Goal: Task Accomplishment & Management: Use online tool/utility

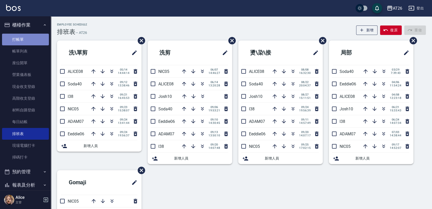
click at [30, 39] on link "打帳單" at bounding box center [25, 40] width 47 height 12
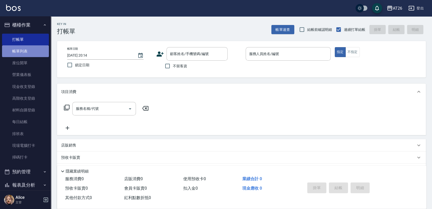
click at [30, 56] on link "帳單列表" at bounding box center [25, 51] width 47 height 12
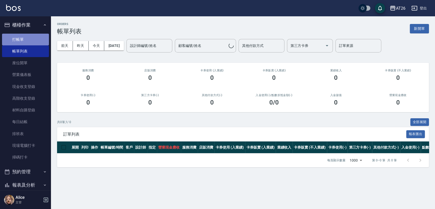
click at [32, 43] on link "打帳單" at bounding box center [25, 40] width 47 height 12
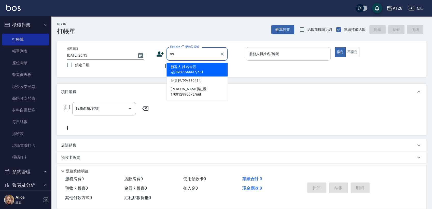
type input "新客人 姓名未設定/0987799947/null"
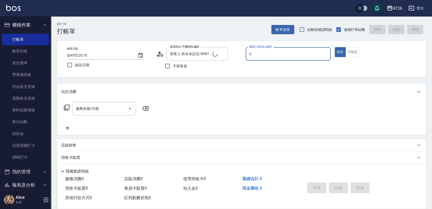
type input "06"
type input "吳昊軒/99/880414"
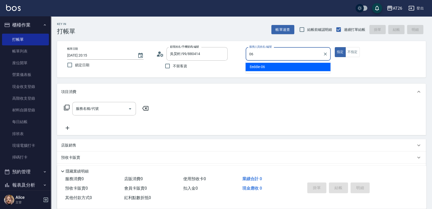
type input "Eeddie-06"
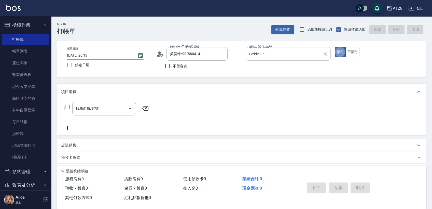
type button "true"
type input "501"
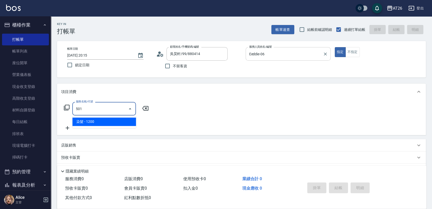
type input "120"
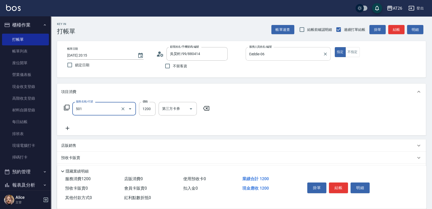
type input "染髮(501)"
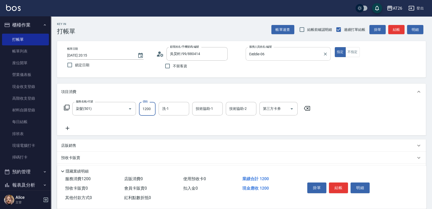
type input "2"
type input "0"
type input "250"
type input "20"
type input "2500"
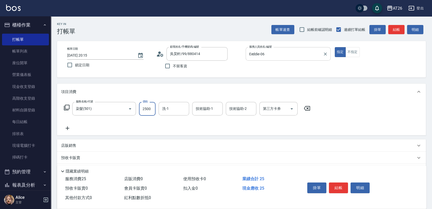
type input "250"
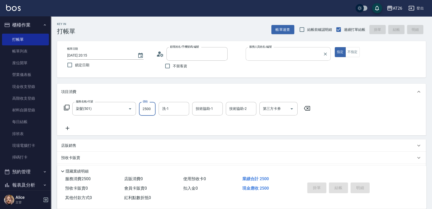
type input "0"
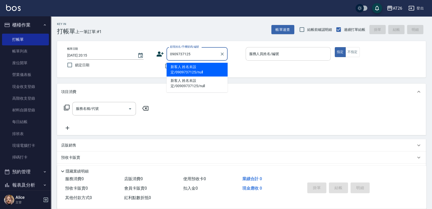
type input "新客人 姓名未設定/0909737125/null"
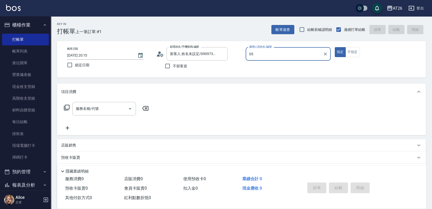
type input "NIC-05"
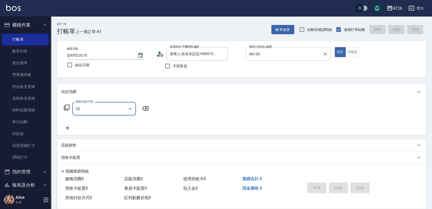
type input "201"
type input "20"
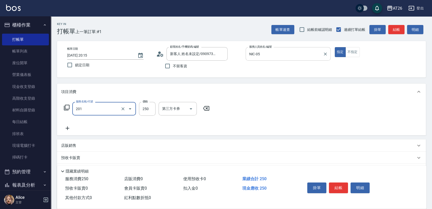
type input "洗髮(201)"
type input "4"
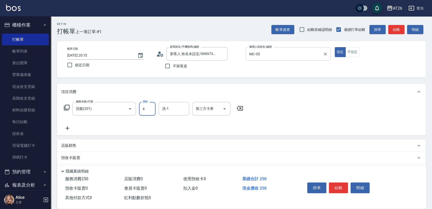
type input "0"
type input "400"
type input "40"
type input "400"
type input "[PERSON_NAME]-46"
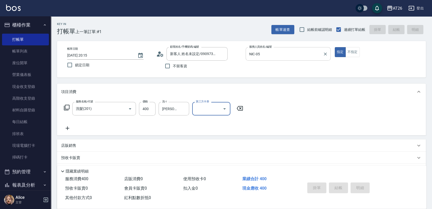
type input "0"
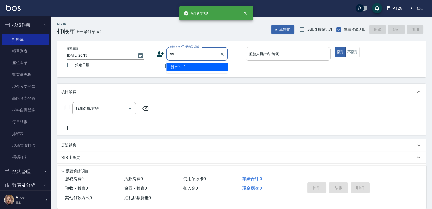
type input "99"
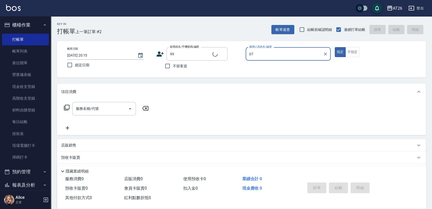
type input "07"
type input "吳昊軒/99/880414"
type input "ADAM-07"
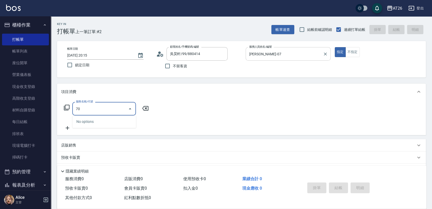
type input "703"
type input "500"
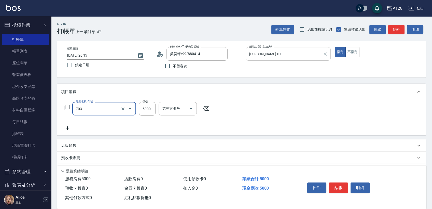
type input "新羽毛鉑金接髮(703)"
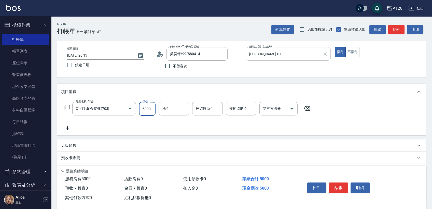
type input "6"
type input "0"
type input "600"
type input "60"
type input "6000"
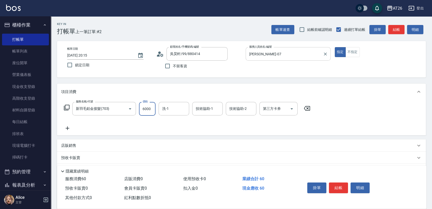
type input "600"
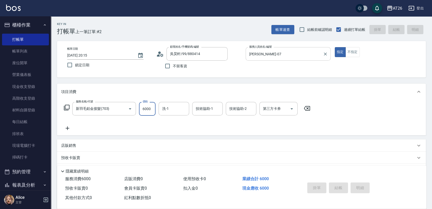
type input "0"
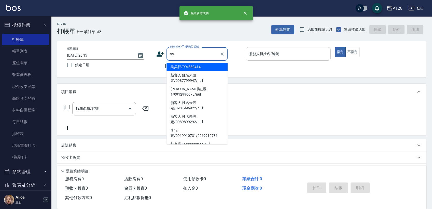
type input "吳昊軒/99/880414"
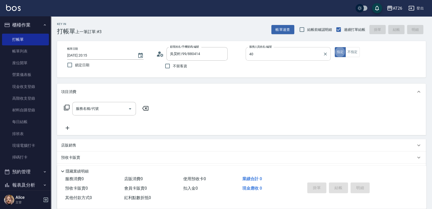
type input "Soda-40"
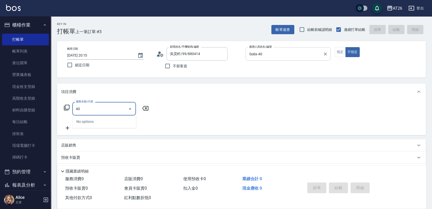
type input "401"
type input "20"
type input "剪髮(401)"
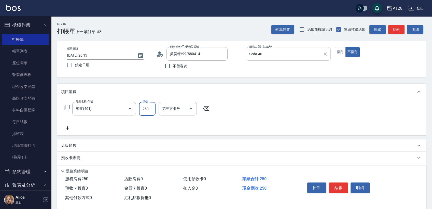
type input "7"
type input "0"
type input "700"
type input "70"
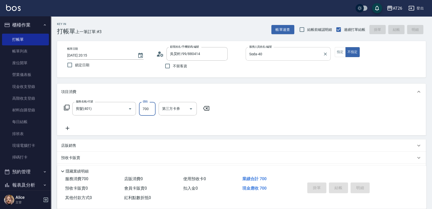
type input "0"
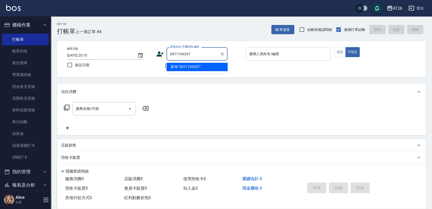
type input "0971769297"
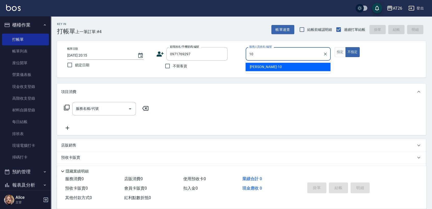
type input "Josh-10"
type button "false"
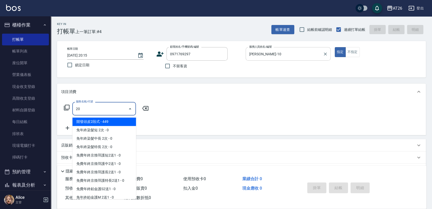
type input "201"
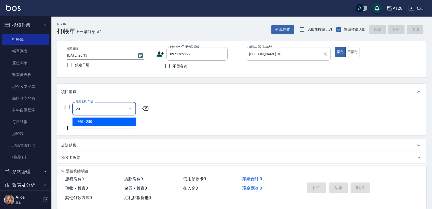
type input "20"
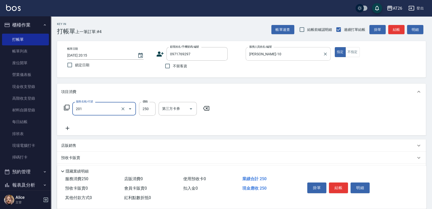
type input "洗髮(201)"
type input "0"
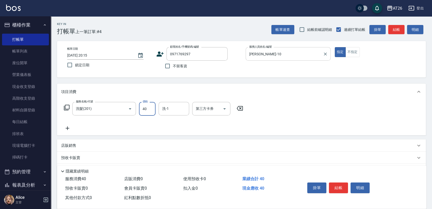
type input "400"
type input "40"
type input "400"
type input "[PERSON_NAME]-46"
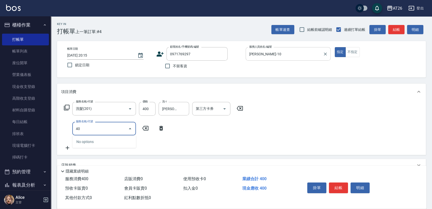
type input "401"
type input "60"
type input "剪髮(401)"
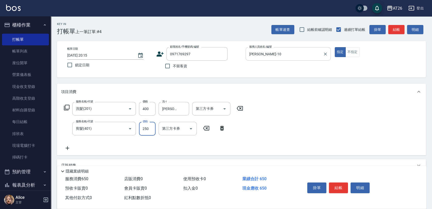
type input "4"
type input "40"
type input "400"
type input "80"
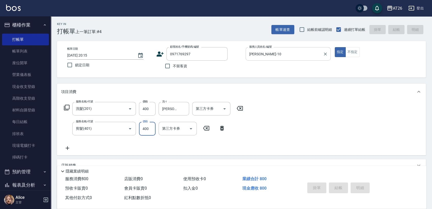
type input "2025/09/26 20:16"
type input "0"
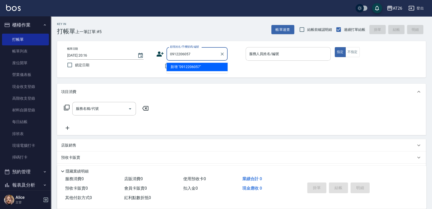
type input "0912206057"
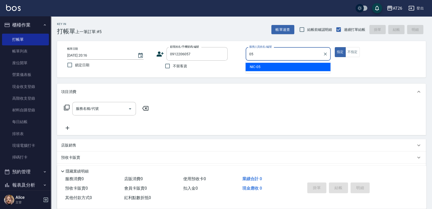
type input "NIC-05"
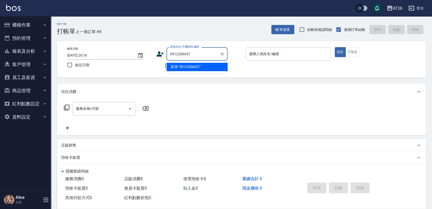
type input "0912206057"
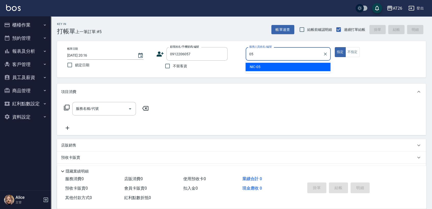
type input "NIC-05"
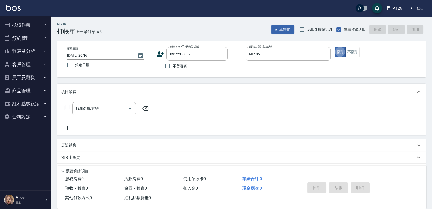
type button "true"
type input "無名字/0912206057/null"
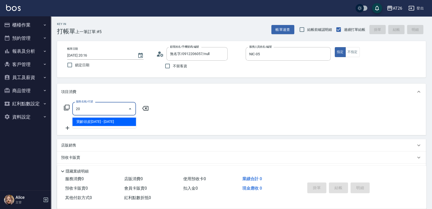
type input "201"
type input "20"
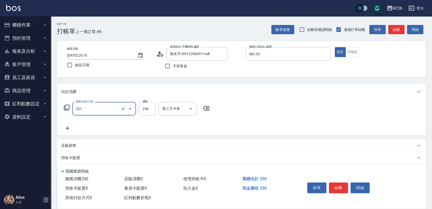
type input "洗髮(201)"
type input "0"
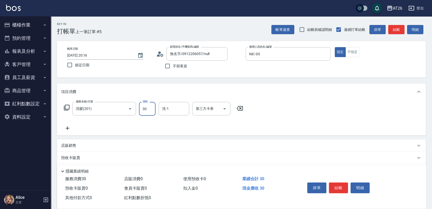
type input "300"
type input "30"
type input "300"
type input "[PERSON_NAME]-46"
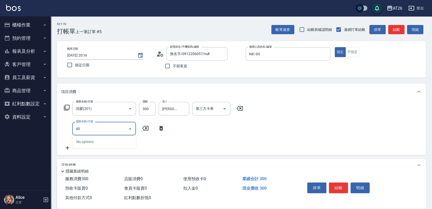
type input "401"
type input "50"
type input "剪髮(401)"
type input "30"
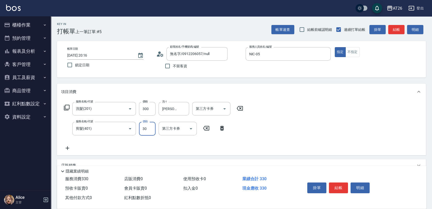
type input "300"
type input "60"
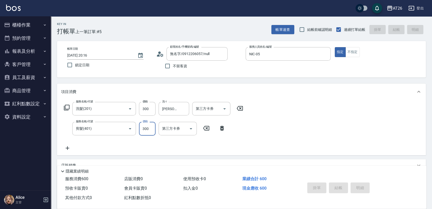
type input "0"
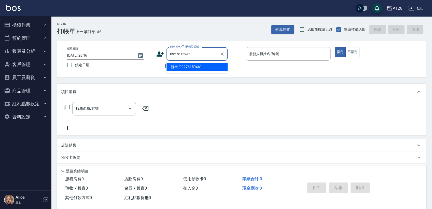
type input "0927615946"
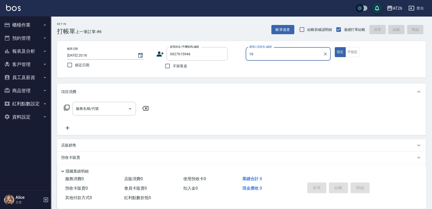
type input "Josh-10"
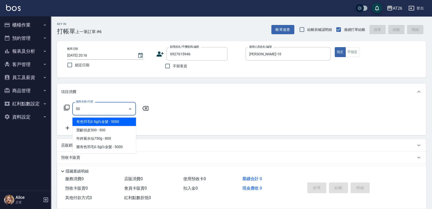
type input "501"
type input "120"
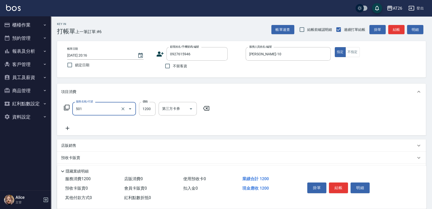
type input "染髮(501)"
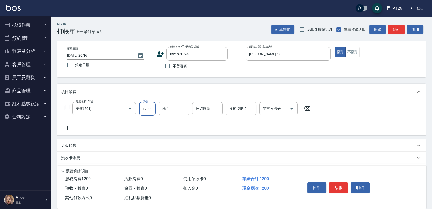
type input "2"
type input "0"
type input "240"
type input "20"
type input "2400"
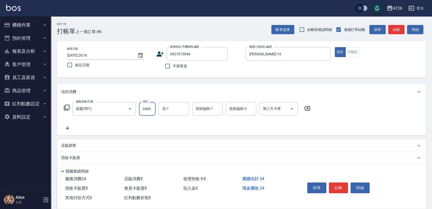
type input "240"
type input "2400"
type input "[PERSON_NAME]-46"
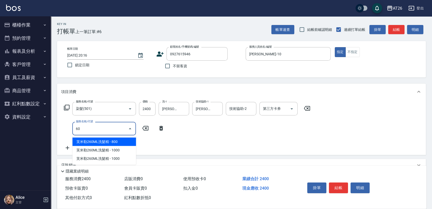
type input "609"
type input "340"
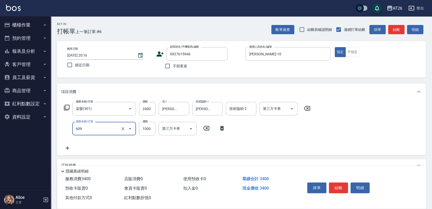
type input "自購三段(609)"
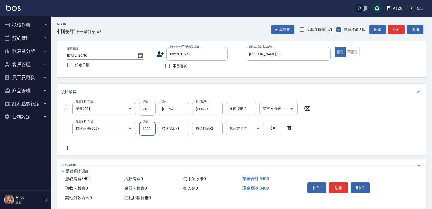
type input "2"
type input "240"
type input "250"
type input "260"
type input "2500"
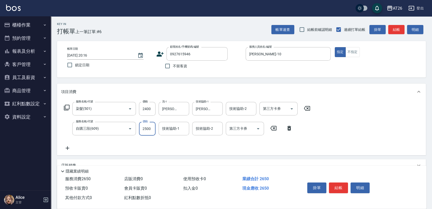
type input "490"
type input "2500"
type input "[PERSON_NAME]-46"
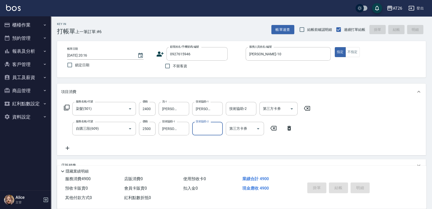
type input "0"
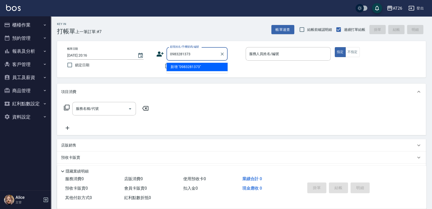
type input "0983281373"
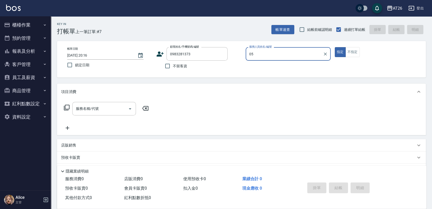
type input "NIC-05"
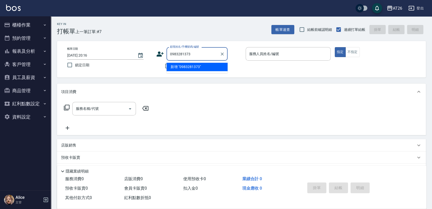
type input "0983281373"
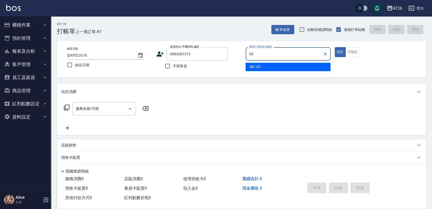
type input "NIC-05"
type button "true"
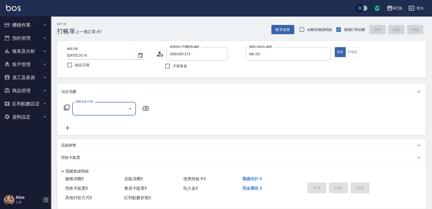
type input "新客人 姓名未設定/0983281373/null"
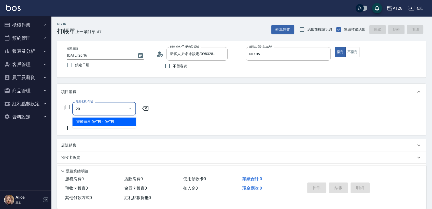
type input "201"
type input "20"
type input "洗髮(201)"
type input "0"
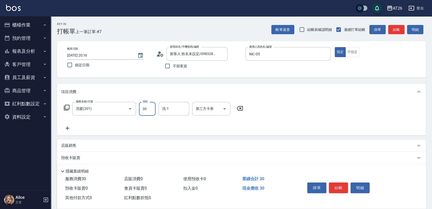
type input "300"
type input "30"
type input "300"
type input "[PERSON_NAME]-46"
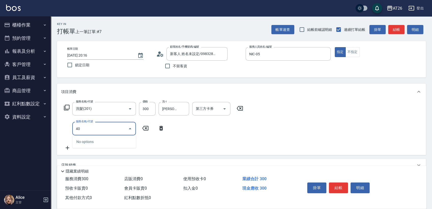
type input "401"
type input "50"
type input "剪髮(401)"
type input "30"
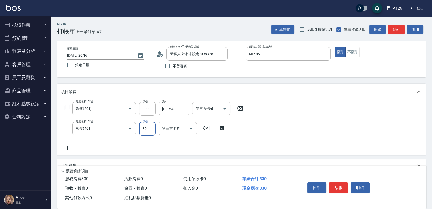
type input "300"
type input "60"
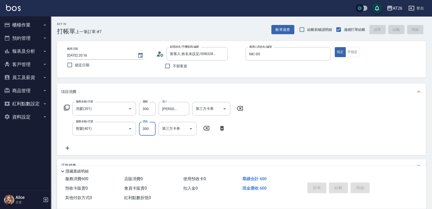
type input "2025/09/26 20:17"
type input "0"
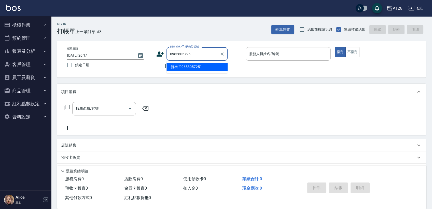
type input "0965805725"
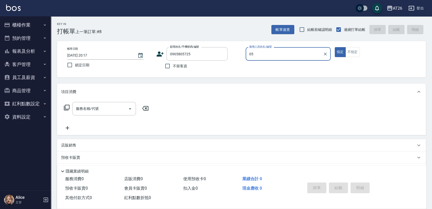
type input "NIC-05"
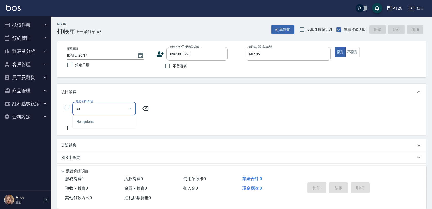
type input "301"
type input "120"
type input "燙髮(301)"
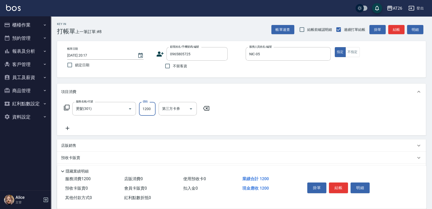
type input "0"
type input "242"
type input "20"
type input "2425"
type input "240"
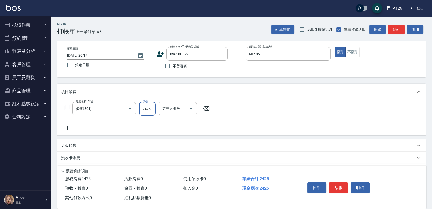
type input "2425"
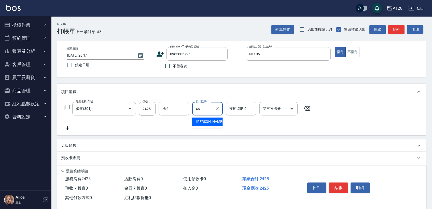
type input "[PERSON_NAME]-46"
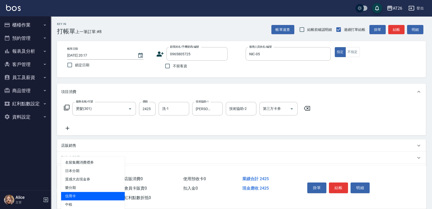
type input "信用卡"
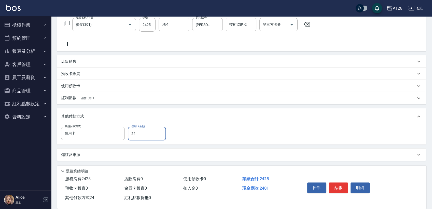
type input "242"
type input "210"
type input "2425"
type input "0"
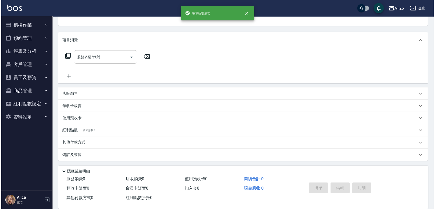
scroll to position [0, 0]
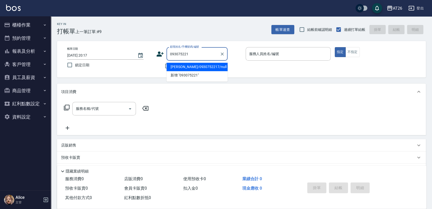
type input "0930752217"
type input "Linda/0930752217/null"
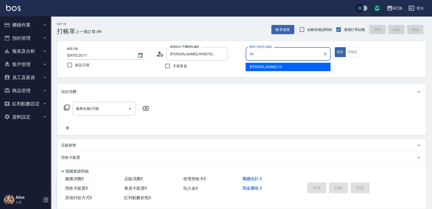
type input "[PERSON_NAME]-10"
type button "true"
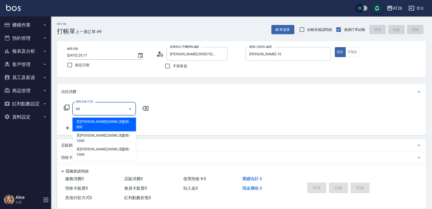
type input "609"
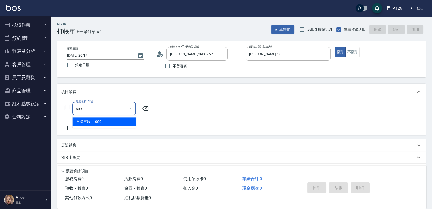
type input "100"
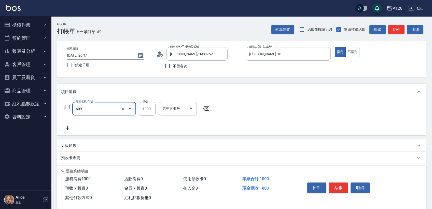
type input "自購三段(609)"
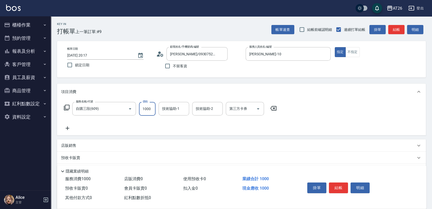
type input "3"
type input "0"
type input "350"
type input "30"
type input "3500"
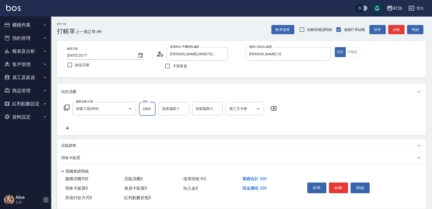
type input "350"
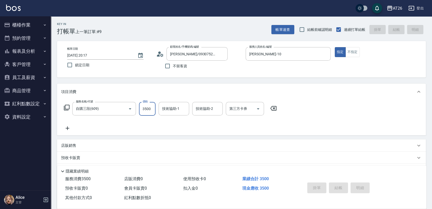
type input "0"
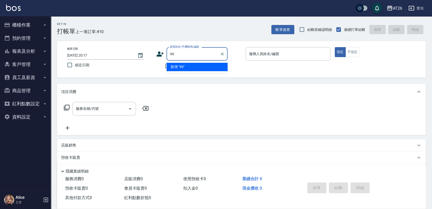
type input "99"
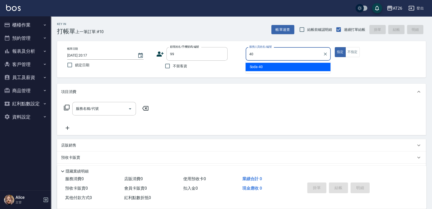
type input "Soda-40"
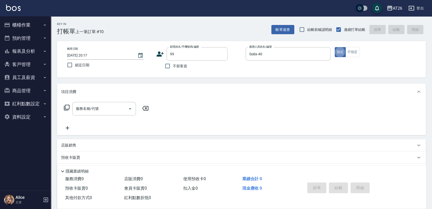
type input "吳昊軒/99/880414"
type input "201"
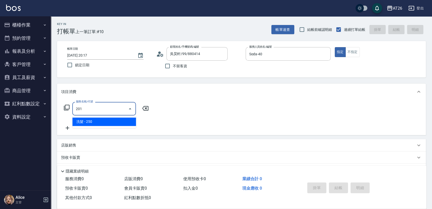
type input "20"
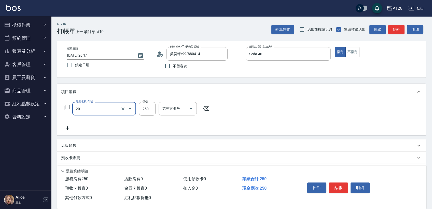
type input "洗髮(201)"
type input "3"
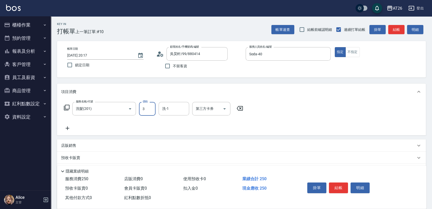
type input "0"
type input "300"
type input "30"
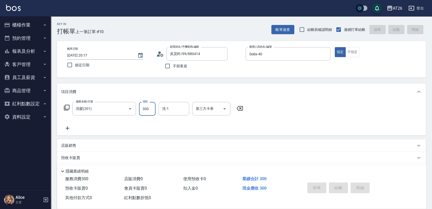
type input "2025/09/26 20:18"
type input "0"
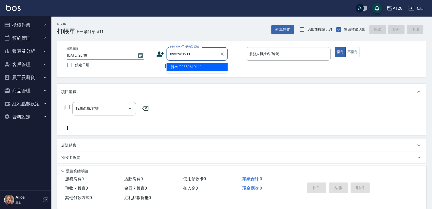
type input "0935961911"
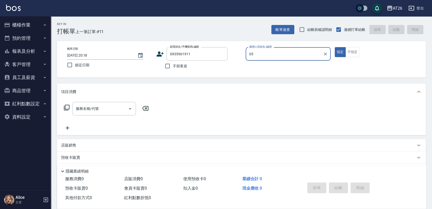
type input "NIC-05"
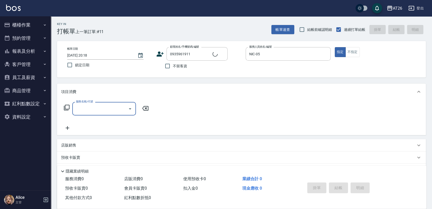
type input "新客人 姓名未設定/0935961911/null"
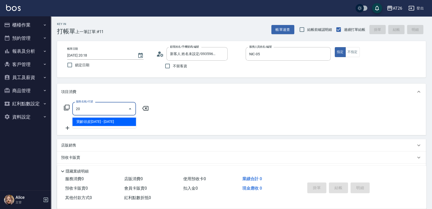
type input "201"
type input "20"
type input "洗髮(201)"
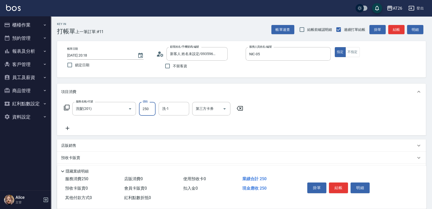
type input "0"
type input "35"
type input "30"
type input "350"
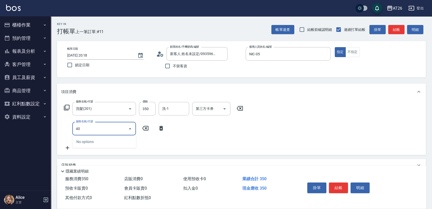
type input "401"
type input "60"
type input "剪髮(401)"
type input "3"
type input "30"
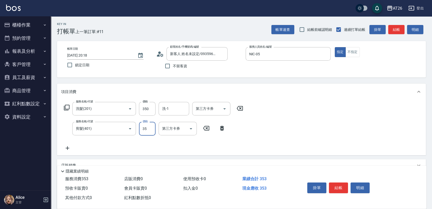
type input "350"
type input "70"
type input "350"
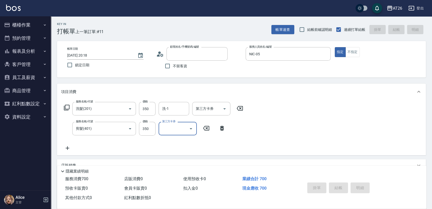
type input "0"
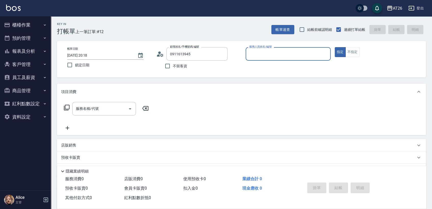
type input "無名字/0911613945/null"
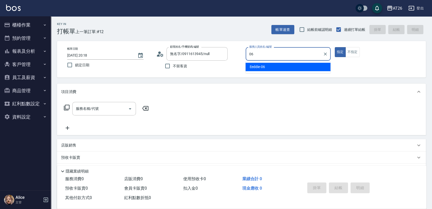
type input "Eeddie-06"
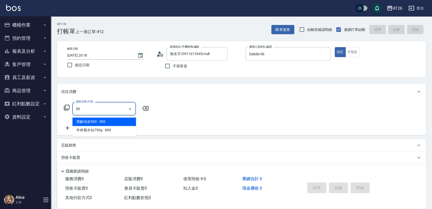
type input "501"
type input "120"
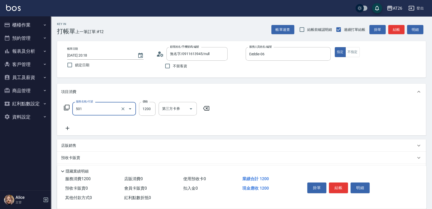
type input "染髮(501)"
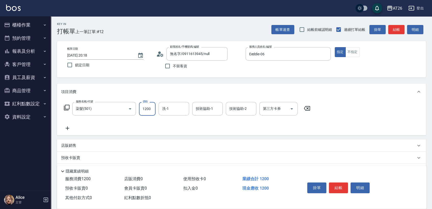
type input "0"
type input "170"
type input "10"
type input "1700"
type input "170"
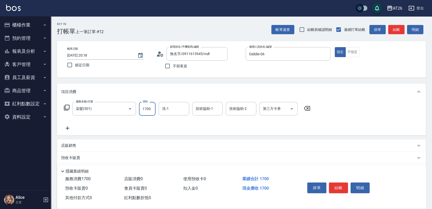
type input "1700"
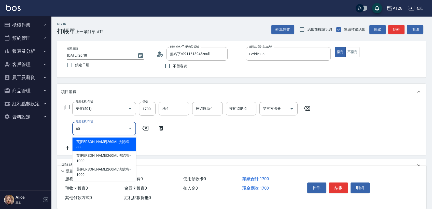
type input "609"
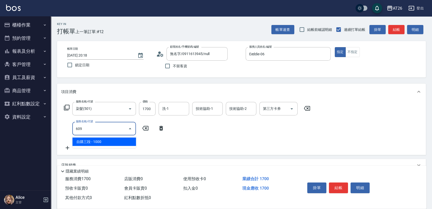
type input "270"
type input "自購三段(609)"
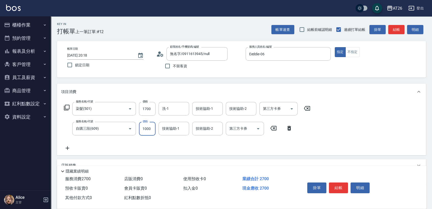
type input "2"
type input "170"
type input "250"
type input "190"
type input "2500"
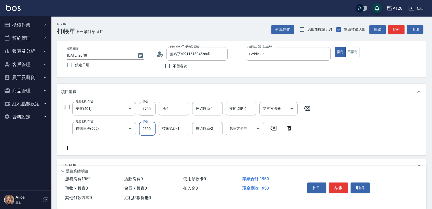
type input "420"
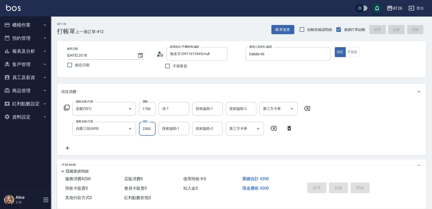
type input "0"
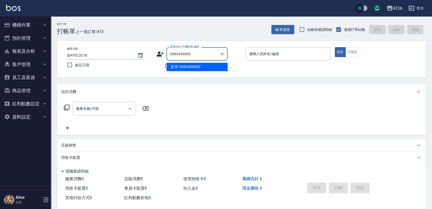
type input "0983459095"
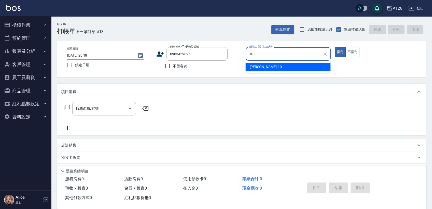
type input "Josh-10"
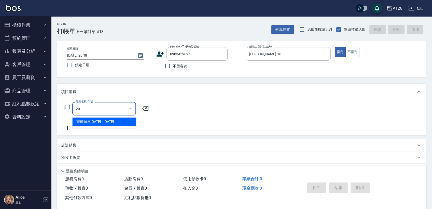
type input "201"
type input "20"
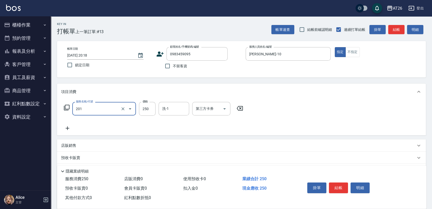
type input "洗髮(201)"
type input "0"
type input "35"
type input "30"
type input "350"
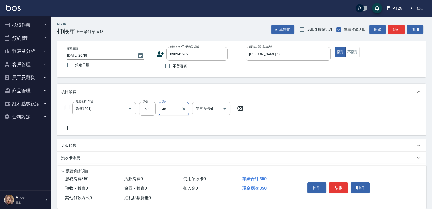
type input "[PERSON_NAME]-46"
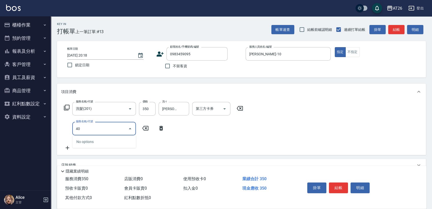
type input "401"
type input "60"
type input "剪髮(401)"
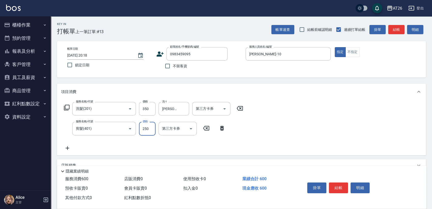
type input "30"
type input "350"
type input "70"
type input "350"
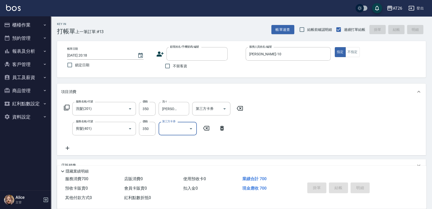
type input "0"
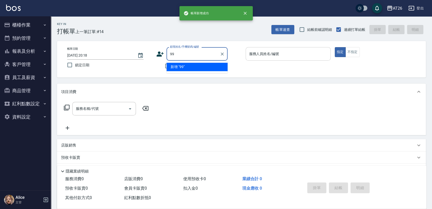
type input "99"
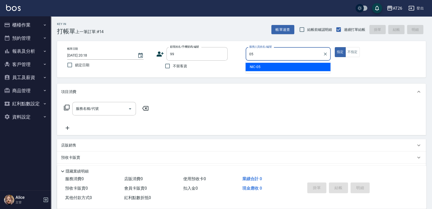
type input "NIC-05"
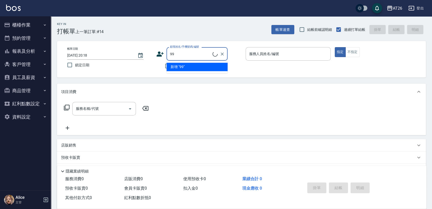
type input "99"
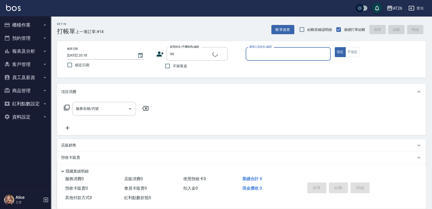
type input "0"
type input "吳昊軒/99/880414"
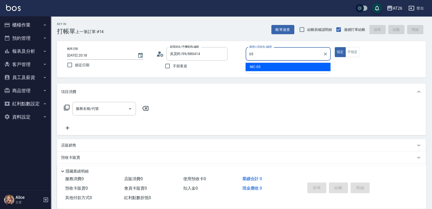
type input "NIC-05"
type button "true"
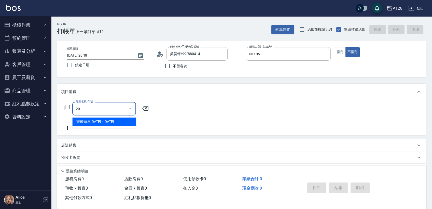
type input "201"
type input "20"
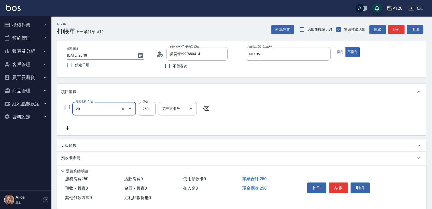
type input "洗髮(201)"
type input "0"
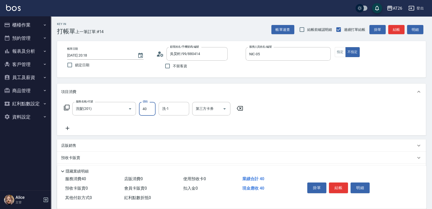
type input "400"
type input "40"
type input "400"
type input "[PERSON_NAME]-46"
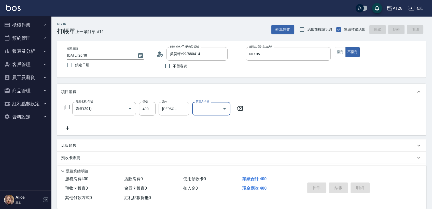
type input "[DATE] 20:19"
type input "0"
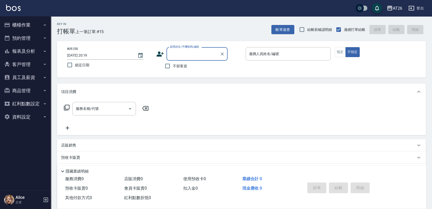
click at [32, 50] on button "報表及分析" at bounding box center [25, 51] width 47 height 13
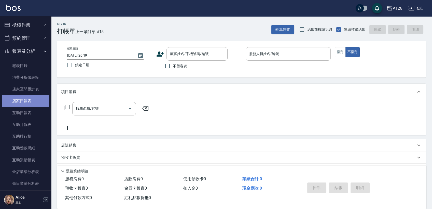
click at [29, 99] on link "店家日報表" at bounding box center [25, 101] width 47 height 12
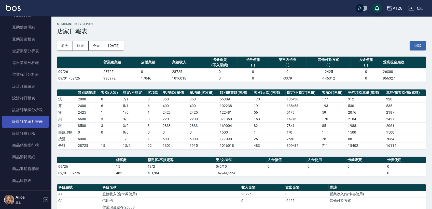
scroll to position [170, 0]
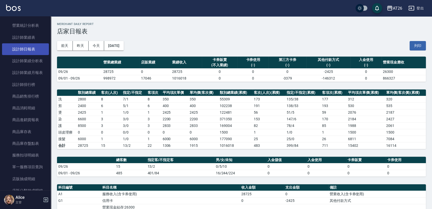
click at [36, 53] on link "設計師日報表" at bounding box center [25, 49] width 47 height 12
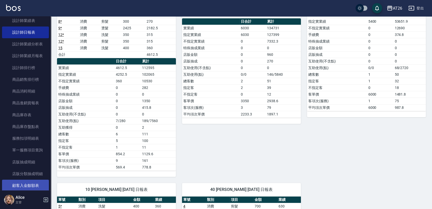
scroll to position [183, 0]
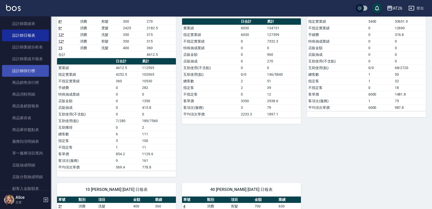
click at [29, 69] on link "設計師排行榜" at bounding box center [25, 71] width 47 height 12
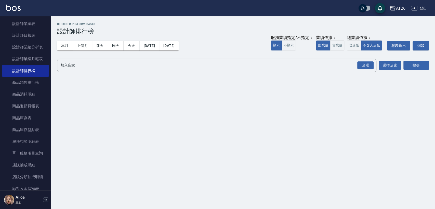
drag, startPoint x: 322, startPoint y: 58, endPoint x: 365, endPoint y: 74, distance: 45.1
drag, startPoint x: 365, startPoint y: 74, endPoint x: 340, endPoint y: 44, distance: 38.6
click at [335, 39] on div "業績依據：" at bounding box center [330, 37] width 28 height 5
click at [341, 45] on button "實業績" at bounding box center [337, 46] width 14 height 10
click at [370, 59] on div "全選" at bounding box center [365, 66] width 18 height 14
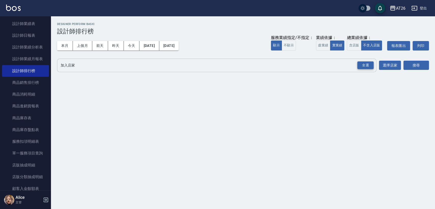
click at [370, 65] on div "全選" at bounding box center [365, 65] width 16 height 8
click at [422, 66] on button "搜尋" at bounding box center [415, 65] width 25 height 9
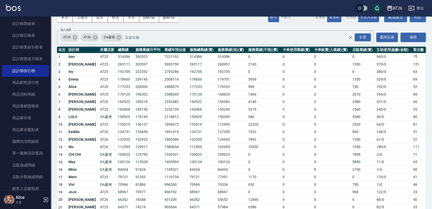
scroll to position [27, 0]
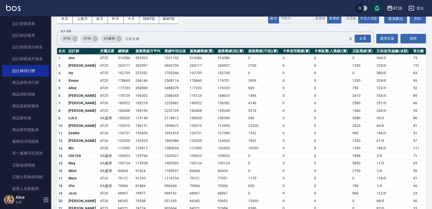
drag, startPoint x: 226, startPoint y: 31, endPoint x: 225, endPoint y: 34, distance: 3.7
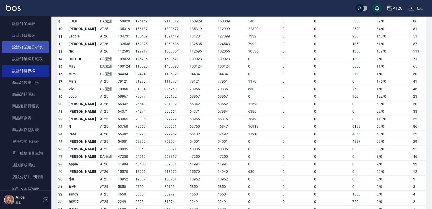
scroll to position [0, 0]
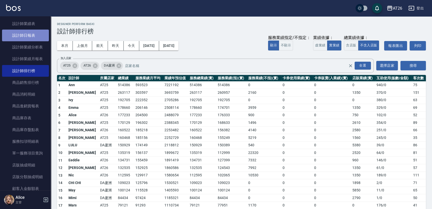
click at [35, 36] on link "設計師日報表" at bounding box center [25, 36] width 47 height 12
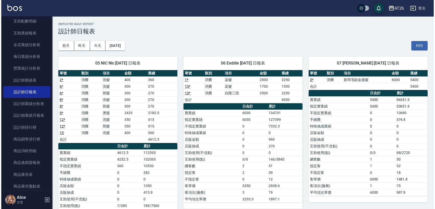
scroll to position [98, 0]
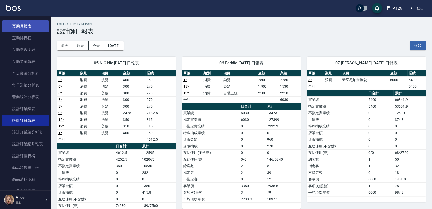
click at [30, 24] on link "互助月報表" at bounding box center [25, 26] width 47 height 12
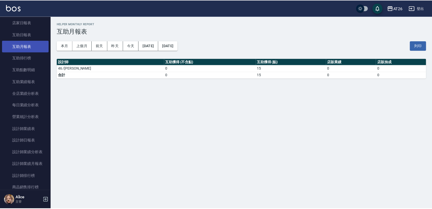
scroll to position [70, 0]
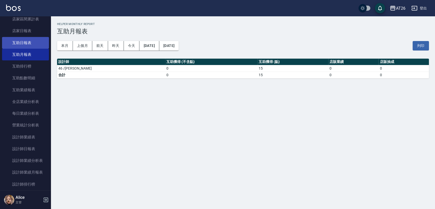
click at [30, 42] on link "互助日報表" at bounding box center [25, 43] width 47 height 12
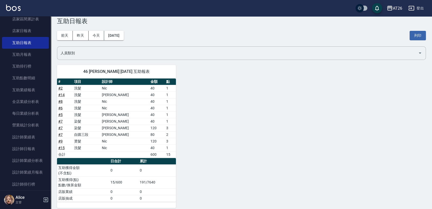
scroll to position [15, 0]
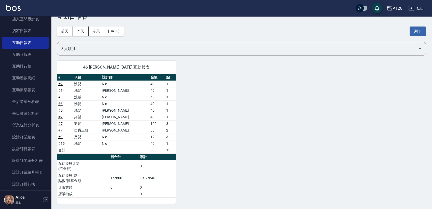
click at [381, 87] on div "46 [PERSON_NAME] [DATE] 互助報表 # 項目 設計師 金額 點 # 2 洗髮 Nic 40 1 # 14 洗髮 Josh 40 1 # …" at bounding box center [238, 129] width 375 height 149
drag, startPoint x: 288, startPoint y: 102, endPoint x: 283, endPoint y: 89, distance: 14.5
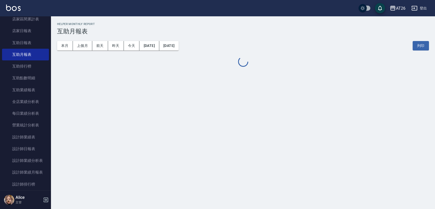
drag, startPoint x: 296, startPoint y: 95, endPoint x: 287, endPoint y: 90, distance: 9.5
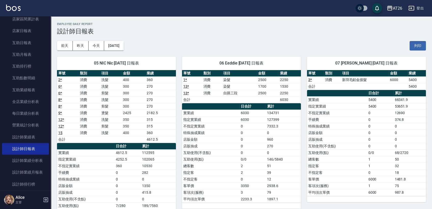
drag, startPoint x: 309, startPoint y: 166, endPoint x: 320, endPoint y: 170, distance: 11.4
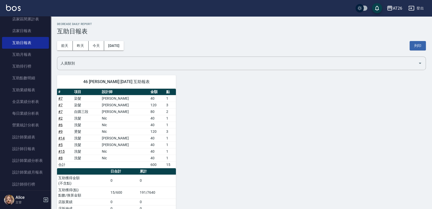
drag, startPoint x: 325, startPoint y: 125, endPoint x: 272, endPoint y: 107, distance: 55.9
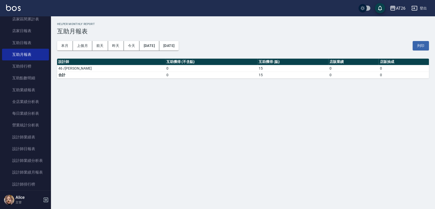
drag, startPoint x: 286, startPoint y: 101, endPoint x: 294, endPoint y: 100, distance: 8.0
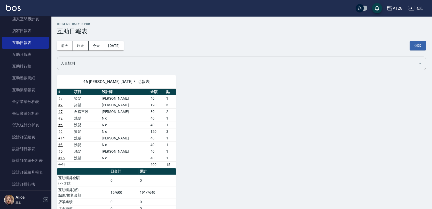
drag, startPoint x: 300, startPoint y: 88, endPoint x: 303, endPoint y: 83, distance: 6.1
drag, startPoint x: 300, startPoint y: 77, endPoint x: 269, endPoint y: 74, distance: 31.3
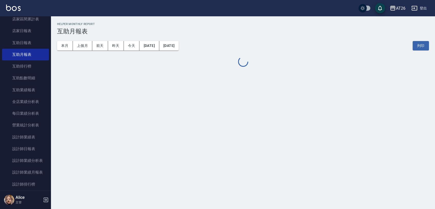
drag, startPoint x: 269, startPoint y: 74, endPoint x: 279, endPoint y: 66, distance: 13.5
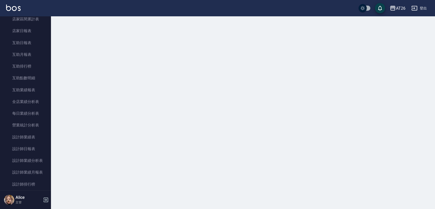
drag, startPoint x: 266, startPoint y: 36, endPoint x: 251, endPoint y: 28, distance: 17.3
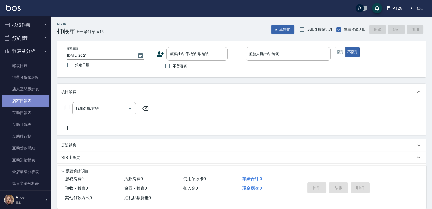
click at [32, 97] on link "店家日報表" at bounding box center [25, 101] width 47 height 12
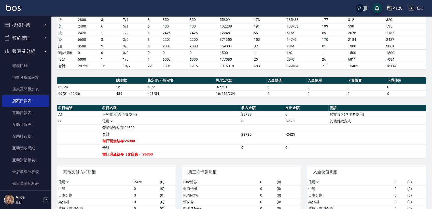
scroll to position [100, 0]
